Goal: Transaction & Acquisition: Purchase product/service

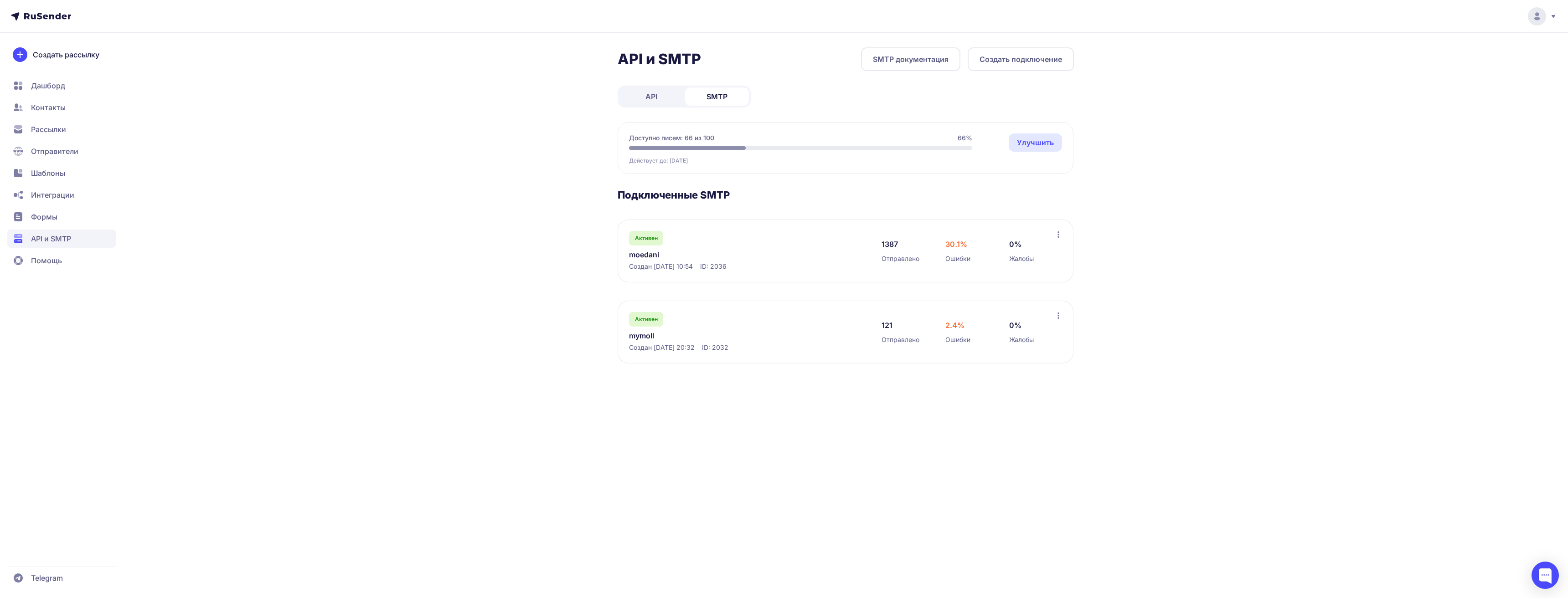
click at [1024, 142] on link "Улучшить" at bounding box center [1035, 142] width 54 height 18
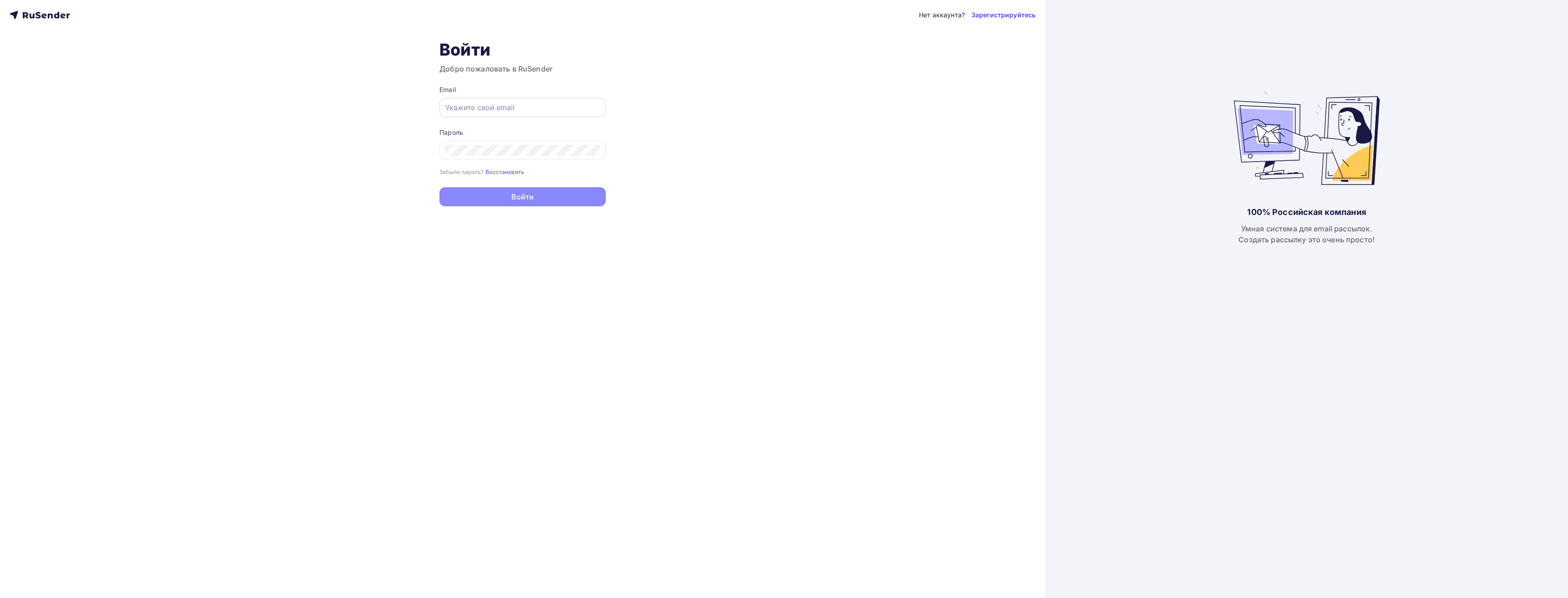
click at [472, 106] on input "text" at bounding box center [523, 108] width 155 height 11
click at [478, 111] on input "text" at bounding box center [523, 108] width 155 height 11
click at [480, 111] on input "text" at bounding box center [523, 108] width 155 height 11
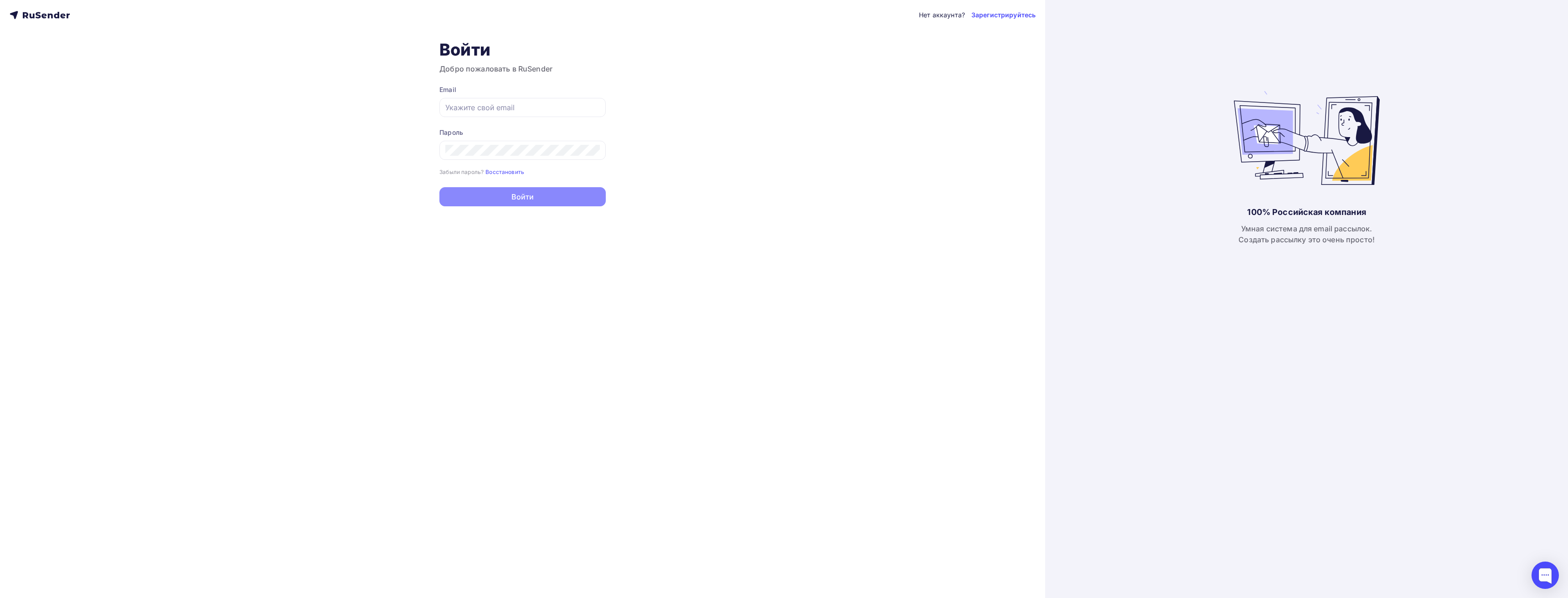
click at [935, 125] on div "Нет аккаунта? Зарегистрируйтесь Войти Добро пожаловать в RuSender Email Пароль …" at bounding box center [522, 299] width 1045 height 598
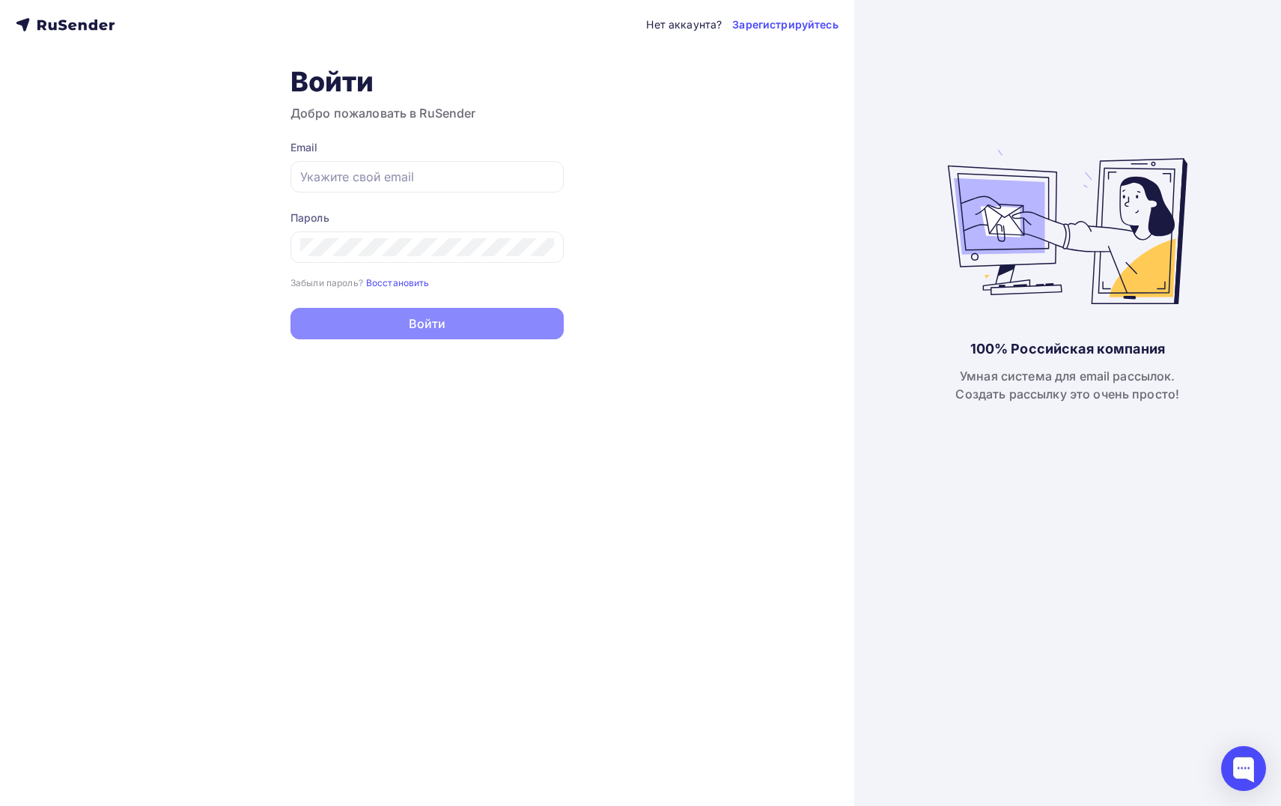
click at [374, 157] on div "Email" at bounding box center [427, 166] width 273 height 52
click at [386, 180] on input "text" at bounding box center [427, 177] width 254 height 18
paste input "[EMAIL_ADDRESS][DOMAIN_NAME]"
type input "[EMAIL_ADDRESS][DOMAIN_NAME]"
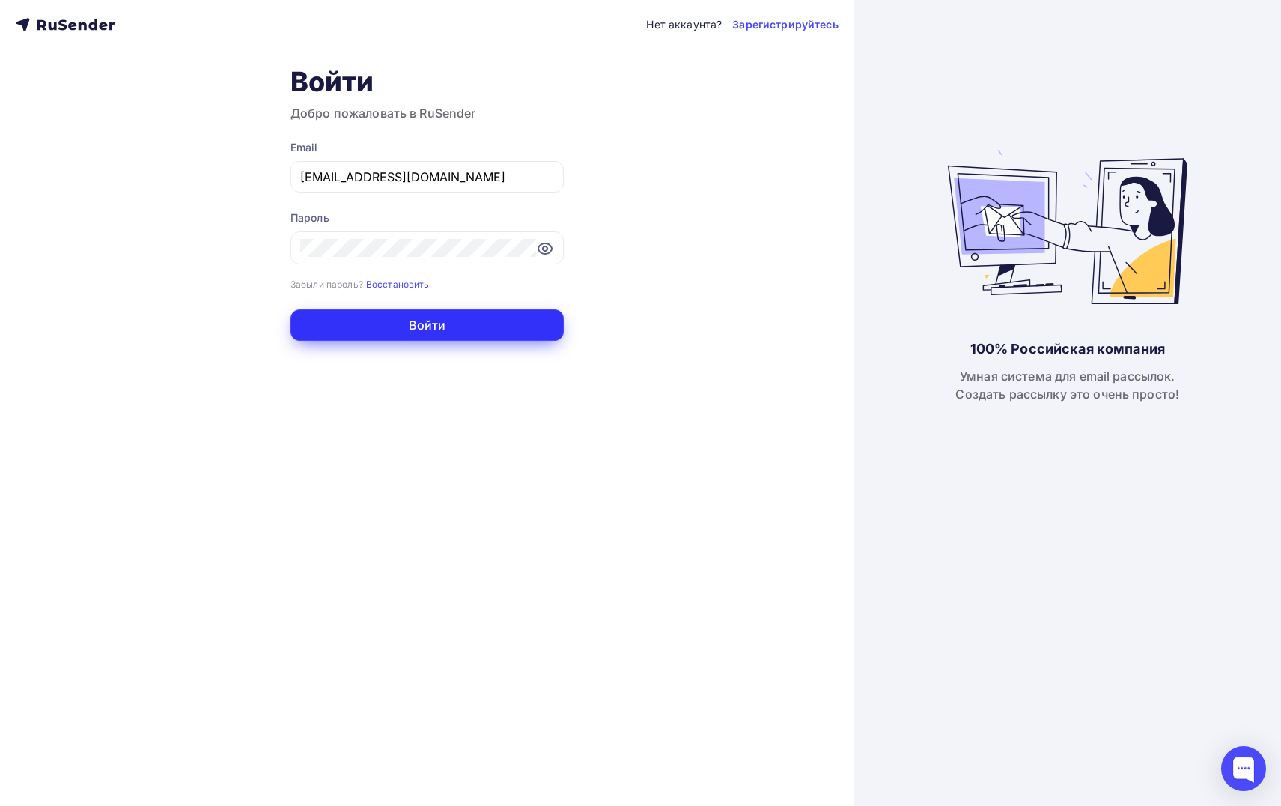
click at [467, 329] on button "Войти" at bounding box center [427, 324] width 273 height 31
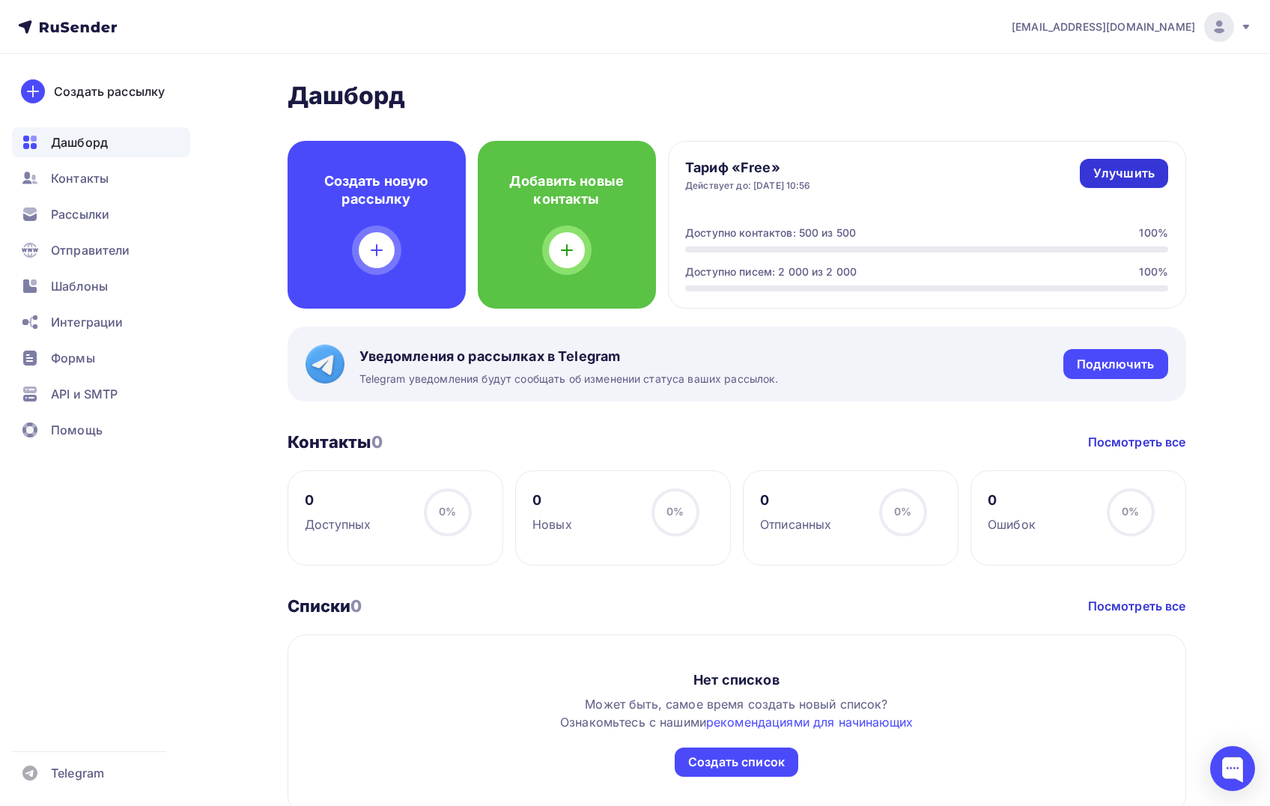
click at [1117, 172] on div "Улучшить" at bounding box center [1123, 173] width 61 height 17
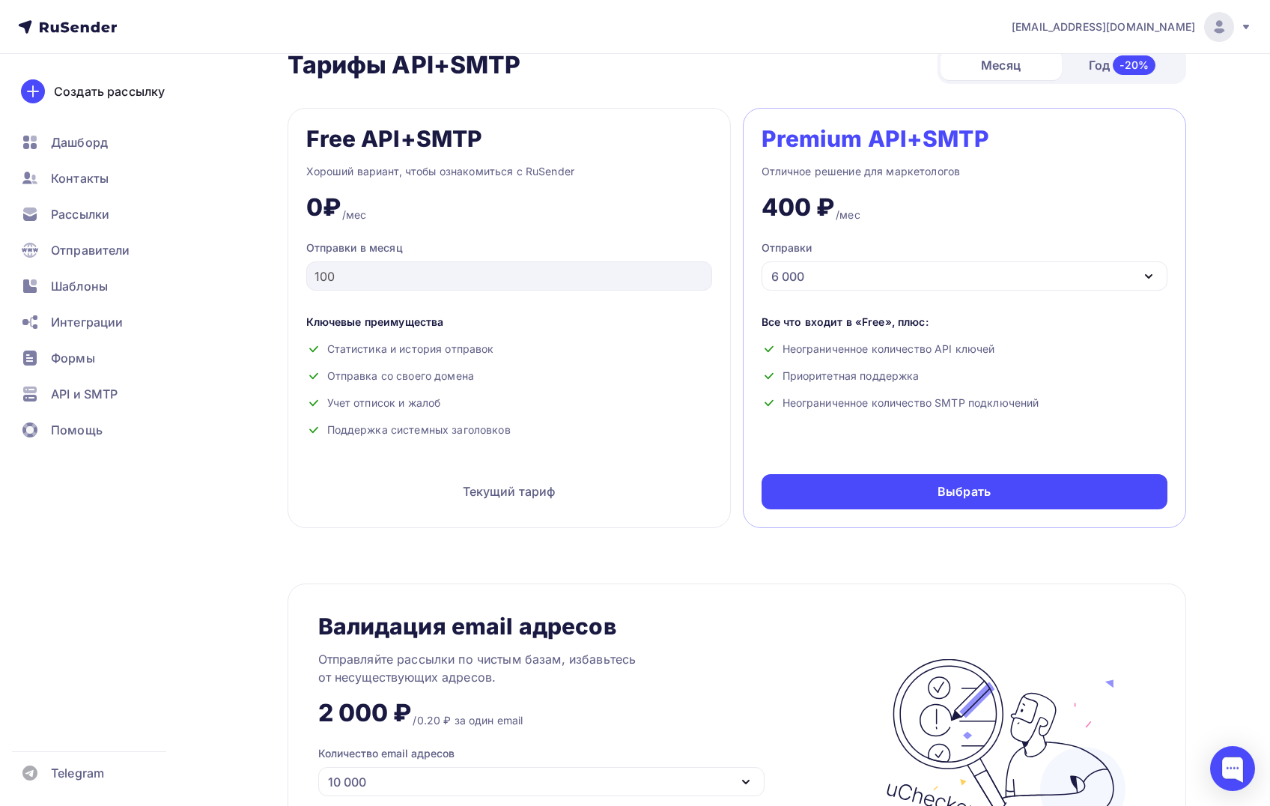
scroll to position [649, 0]
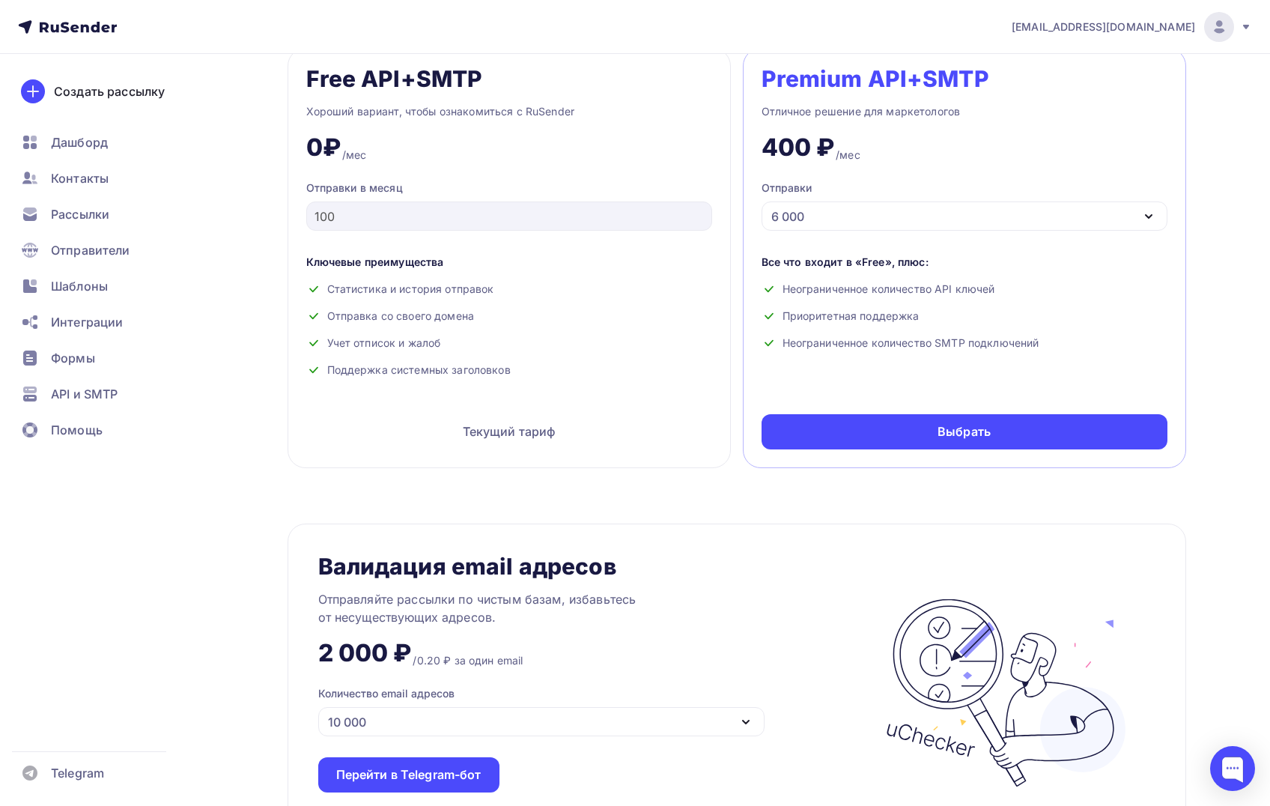
click at [859, 208] on div "6 000" at bounding box center [965, 215] width 406 height 29
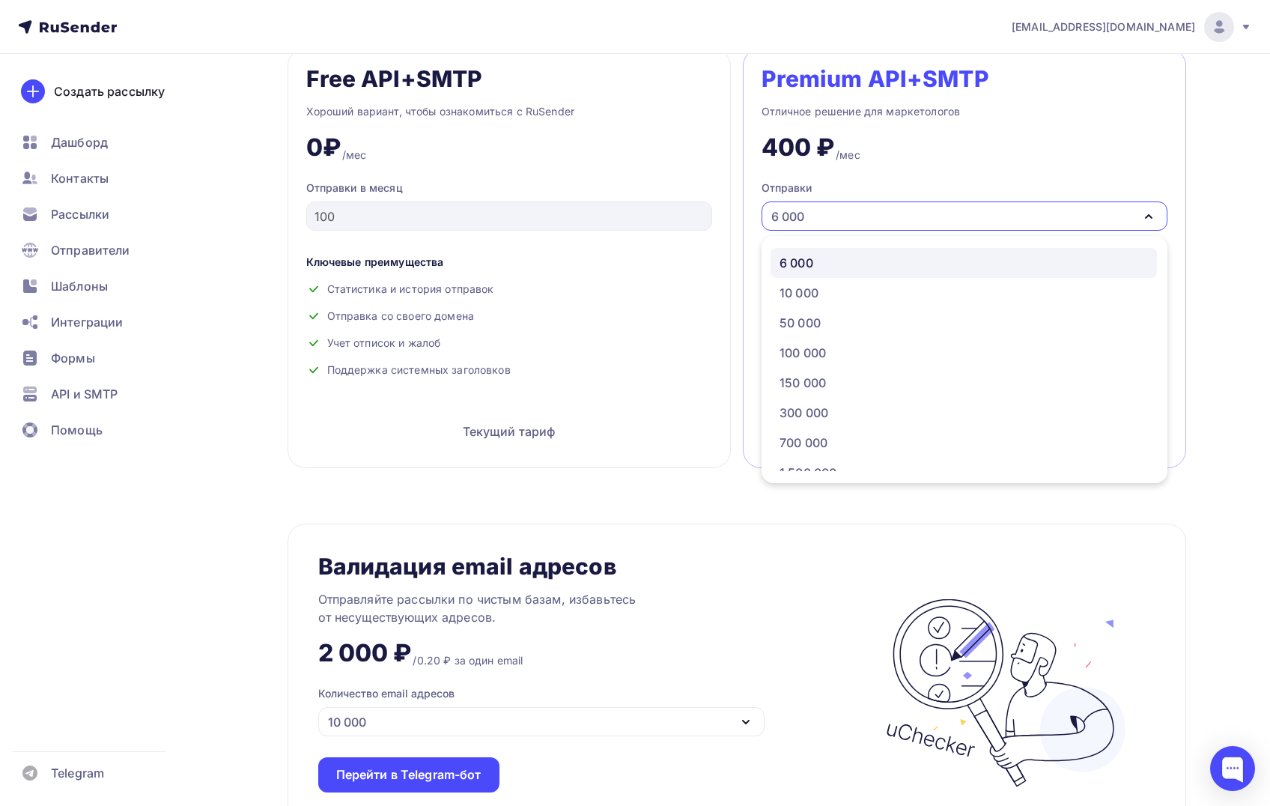
click at [859, 208] on div "6 000" at bounding box center [965, 215] width 406 height 29
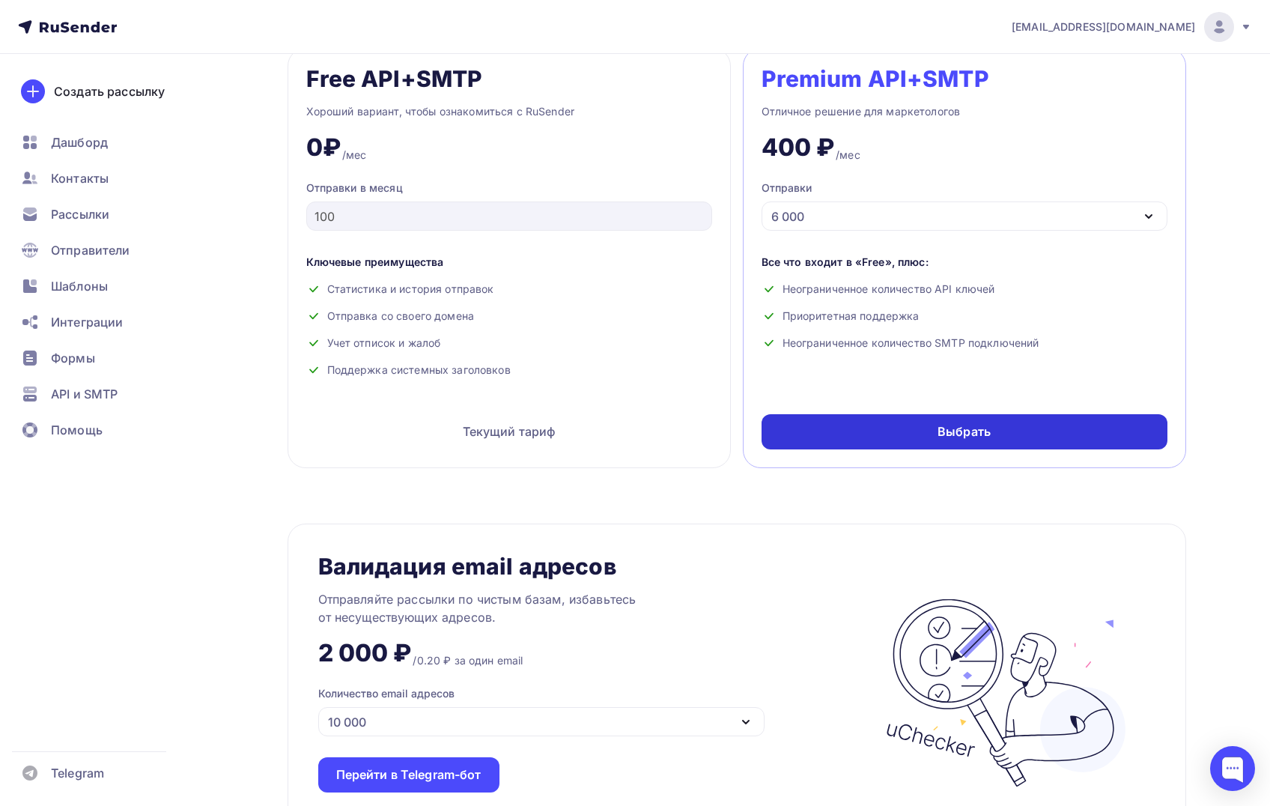
click at [927, 431] on div "Выбрать" at bounding box center [965, 431] width 406 height 35
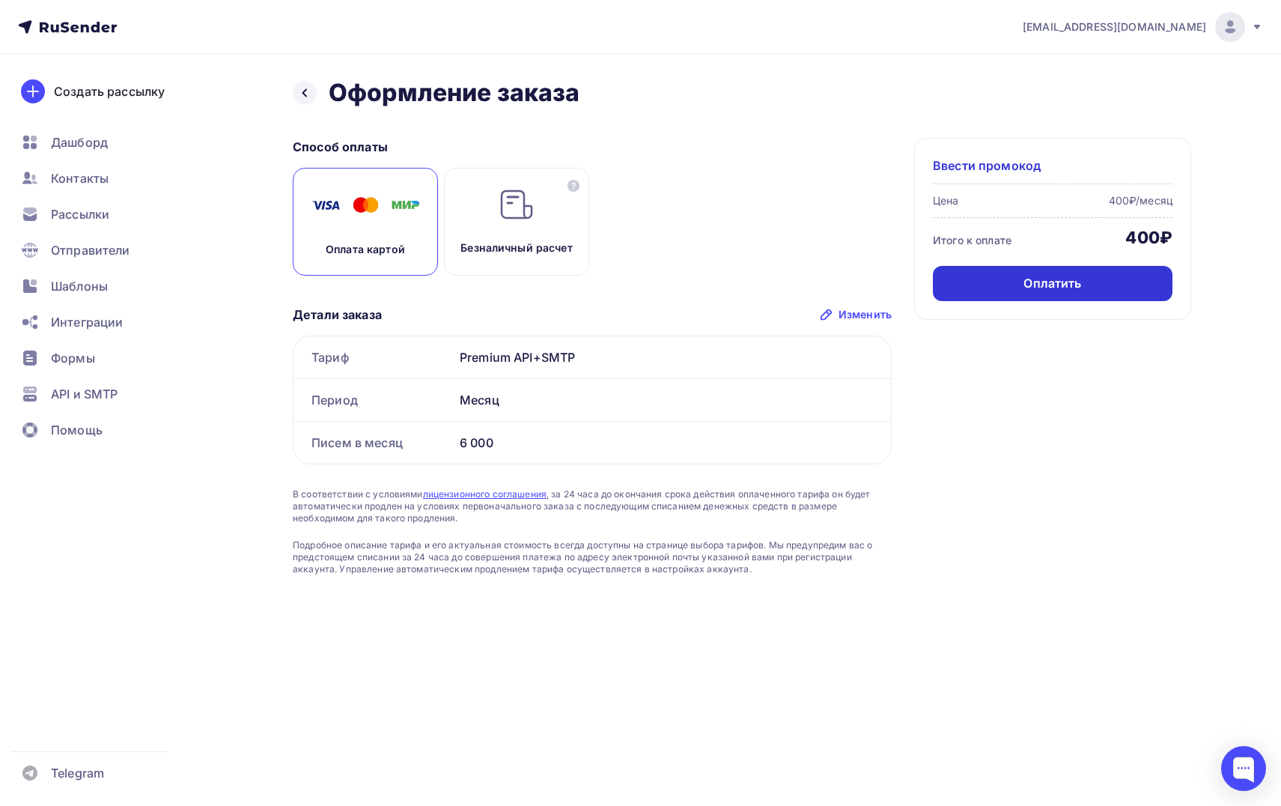
click at [1000, 294] on div "Оплатить" at bounding box center [1053, 283] width 240 height 35
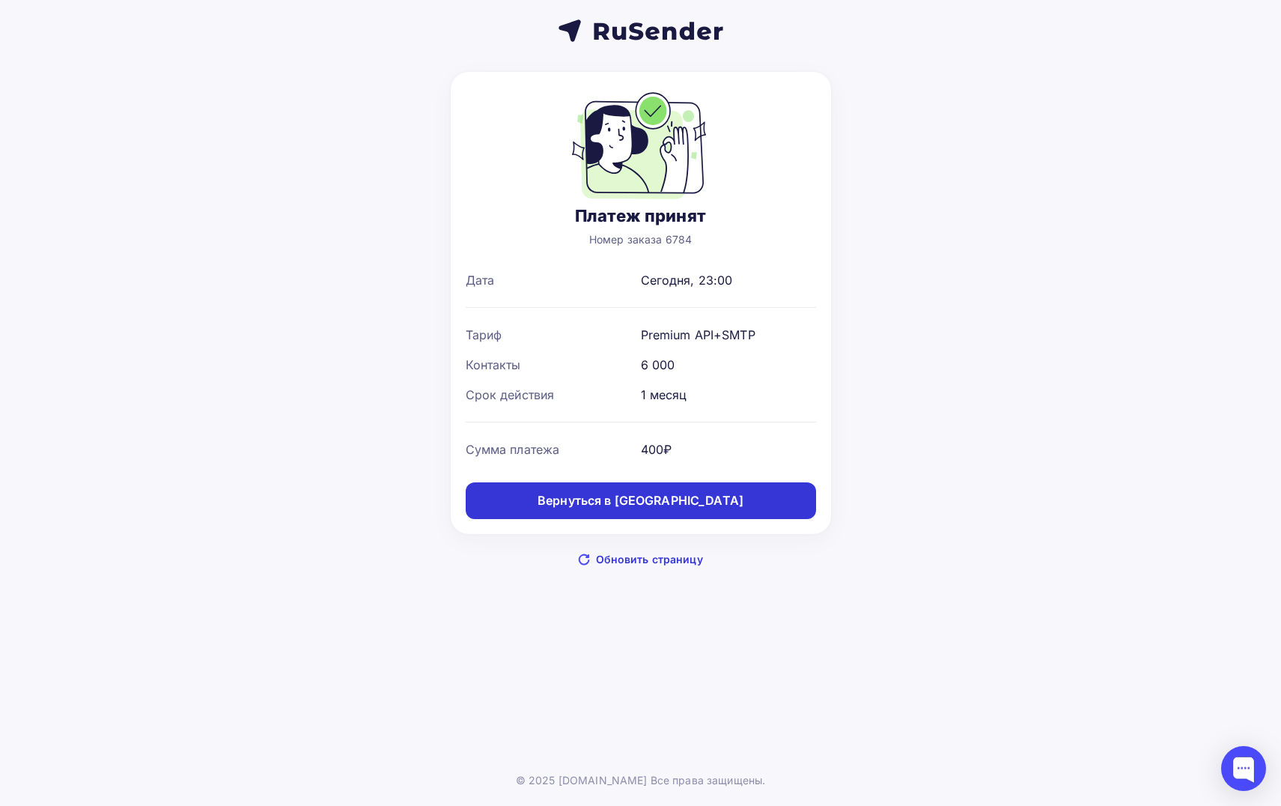
click at [653, 499] on div "Вернуться в дашборд" at bounding box center [641, 500] width 206 height 17
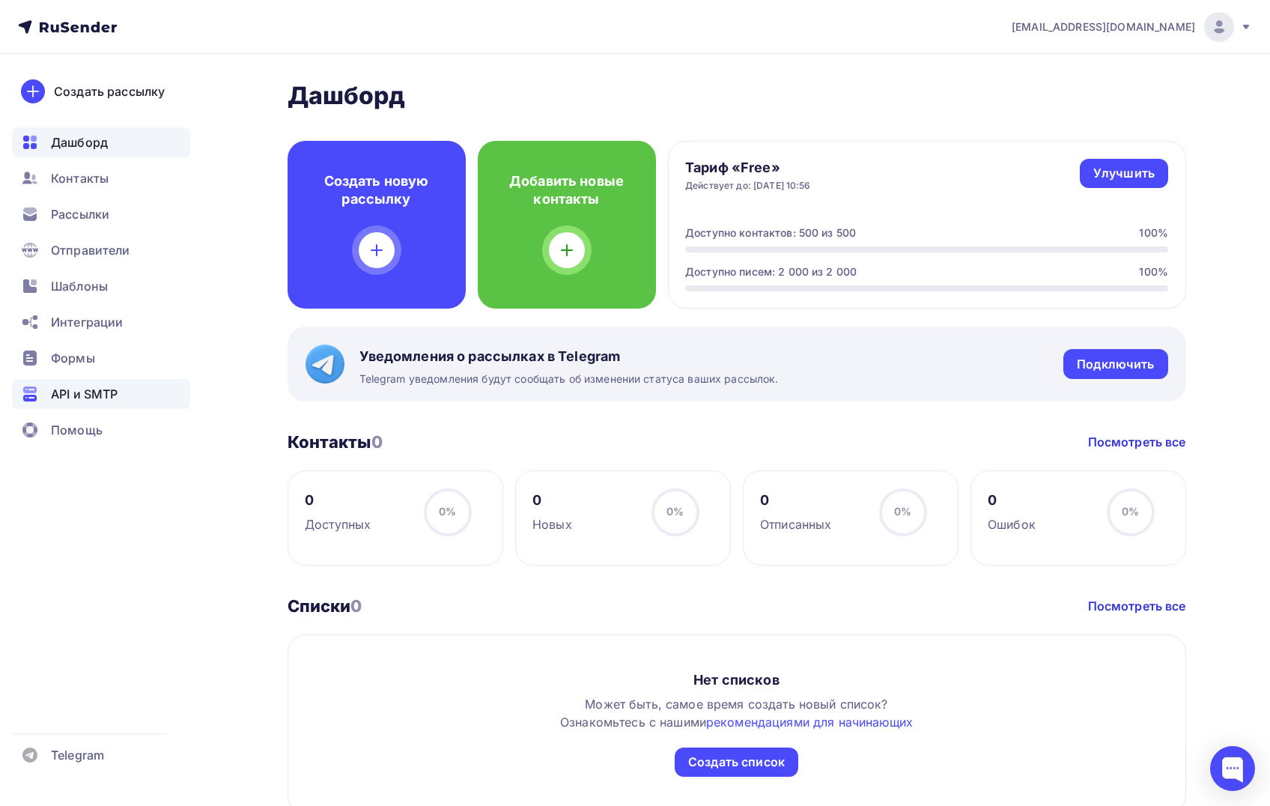
click at [85, 389] on span "API и SMTP" at bounding box center [84, 394] width 67 height 18
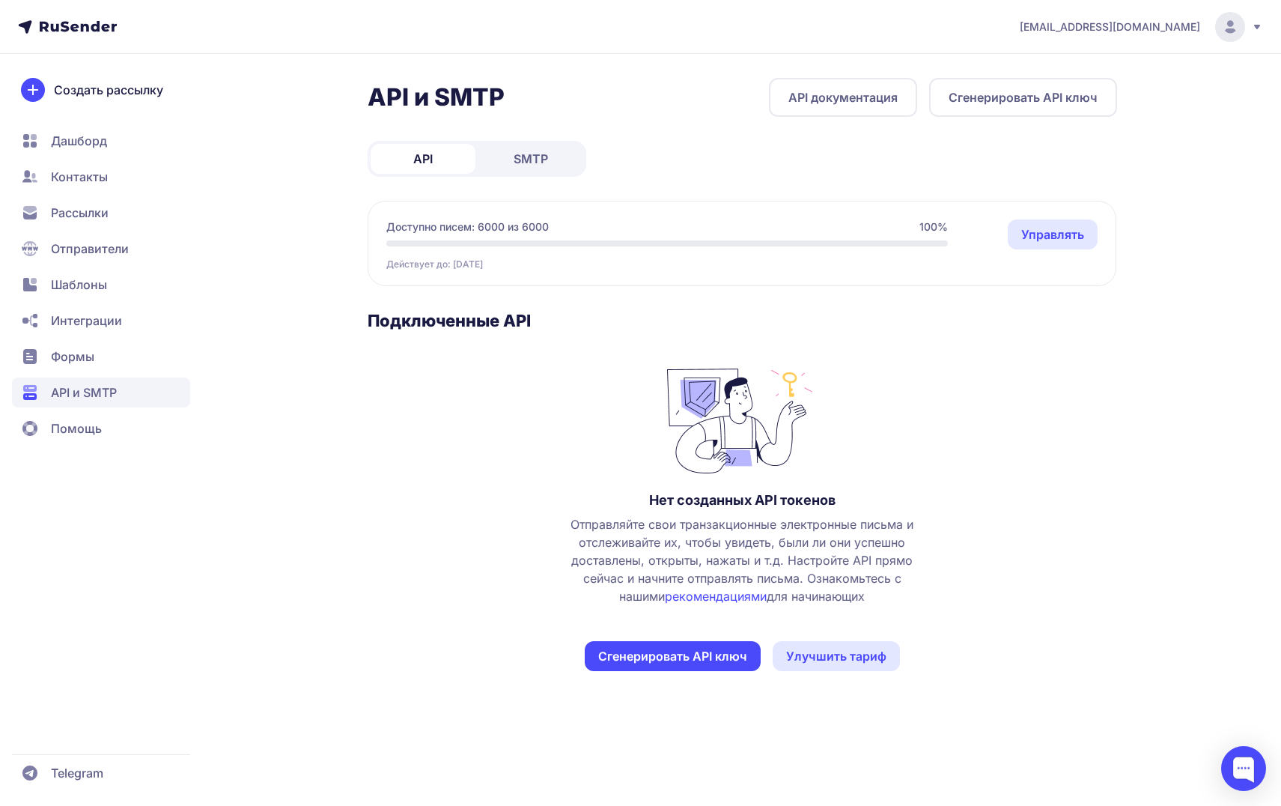
drag, startPoint x: 590, startPoint y: 57, endPoint x: 616, endPoint y: 49, distance: 27.5
click at [591, 57] on div "packman26@mail.ru API и SMTP API документация Сгенерировать API ключ API SMTP Д…" at bounding box center [640, 403] width 1281 height 806
click at [644, 129] on div "API и SMTP API документация Сгенерировать API ключ API SMTP Доступно писем: 600…" at bounding box center [743, 392] width 750 height 629
